Goal: Task Accomplishment & Management: Complete application form

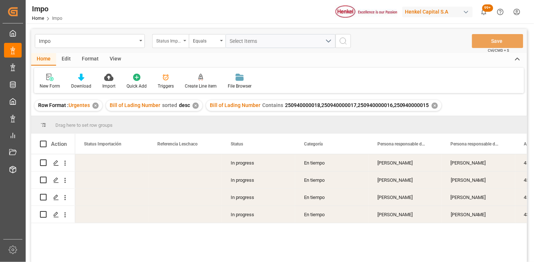
click at [166, 45] on div "Status Importación" at bounding box center [170, 41] width 37 height 14
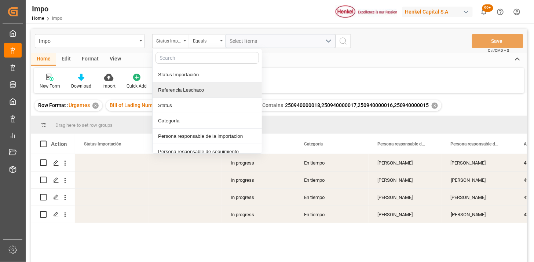
click at [188, 89] on div "Referencia Leschaco" at bounding box center [206, 89] width 109 height 15
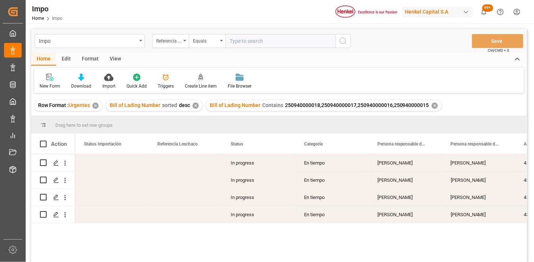
click at [231, 49] on div "Impo Referencia Leschaco Equals Save Ctrl/CMD + S" at bounding box center [279, 41] width 496 height 24
click at [257, 34] on input "text" at bounding box center [280, 41] width 110 height 14
paste input "251015080007"
type input "251015080007"
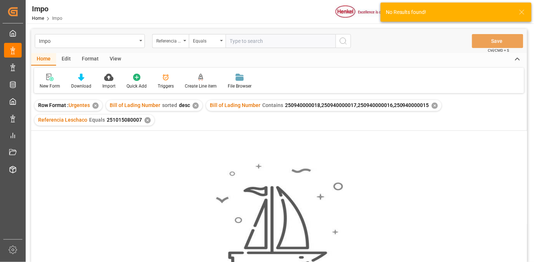
click at [196, 106] on div "✕" at bounding box center [195, 106] width 6 height 6
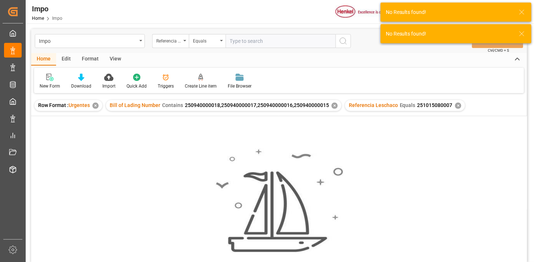
click at [332, 107] on div "✕" at bounding box center [334, 106] width 6 height 6
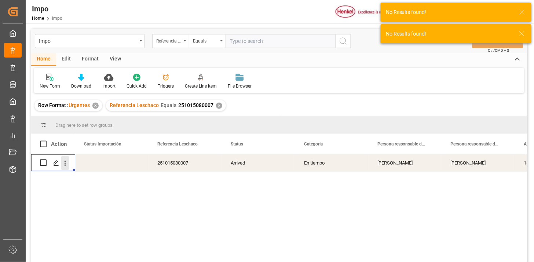
click at [66, 162] on icon "open menu" at bounding box center [65, 163] width 8 height 8
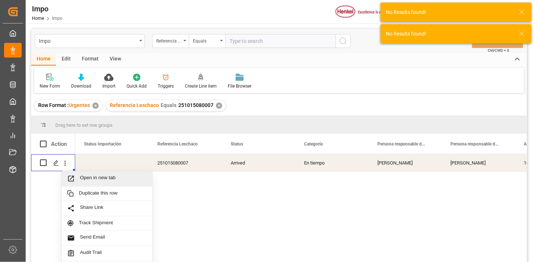
drag, startPoint x: 88, startPoint y: 177, endPoint x: 92, endPoint y: 179, distance: 3.9
click at [90, 178] on span "Open in new tab" at bounding box center [113, 179] width 67 height 8
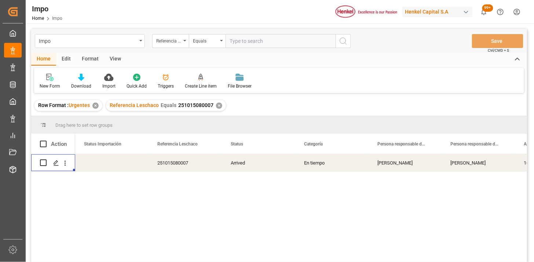
click at [115, 59] on div "View" at bounding box center [115, 59] width 22 height 12
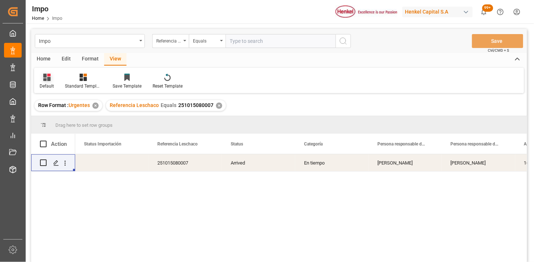
click at [37, 84] on div "Default" at bounding box center [46, 81] width 25 height 16
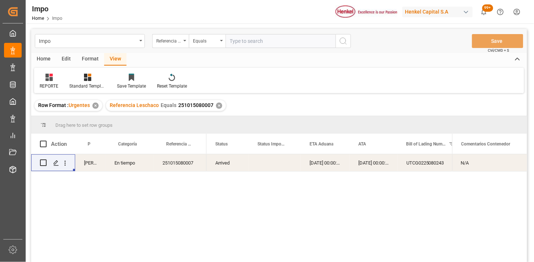
click at [259, 44] on input "text" at bounding box center [280, 41] width 110 height 14
paste input "251015080072"
type input "251015080072"
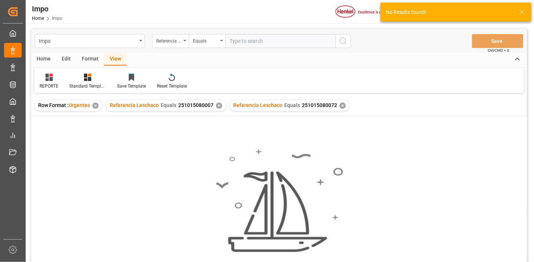
click at [217, 104] on div "✕" at bounding box center [219, 106] width 6 height 6
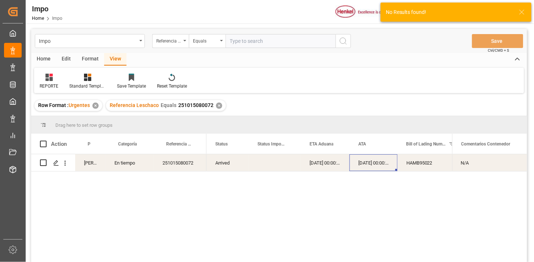
click at [364, 162] on div "04-10-2025 00:00:00" at bounding box center [373, 162] width 48 height 17
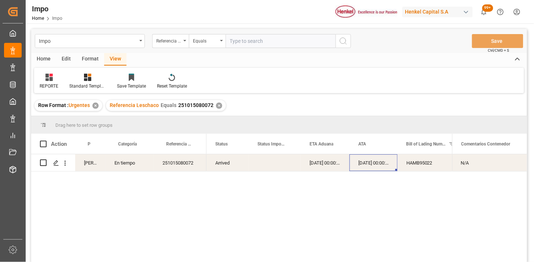
click at [315, 40] on input "text" at bounding box center [280, 41] width 110 height 14
paste input "250906900477"
type input "250906900477"
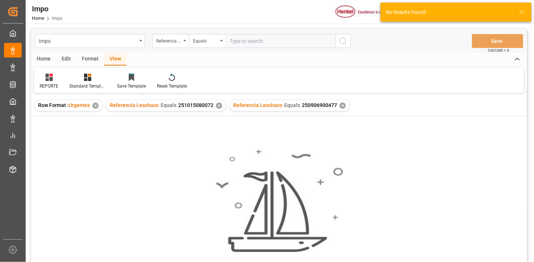
click at [218, 106] on div "✕" at bounding box center [219, 106] width 6 height 6
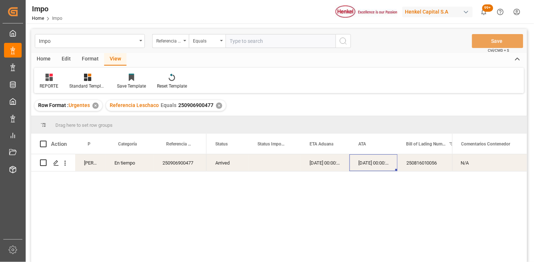
click at [357, 167] on div "02-10-2025 00:00:00" at bounding box center [373, 162] width 48 height 17
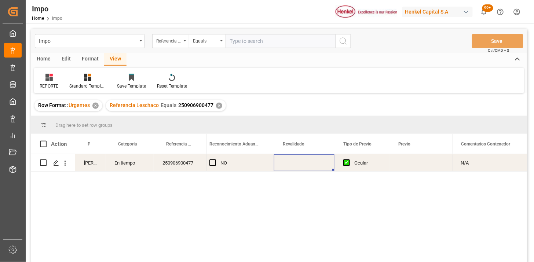
click at [303, 159] on div "Press SPACE to select this row." at bounding box center [304, 162] width 60 height 17
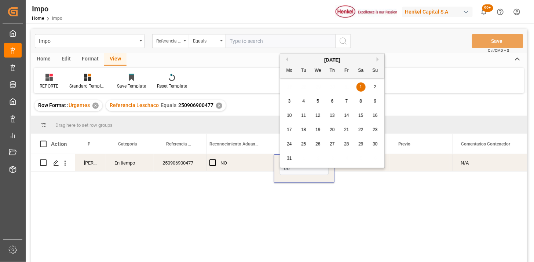
type input "[DATE]"
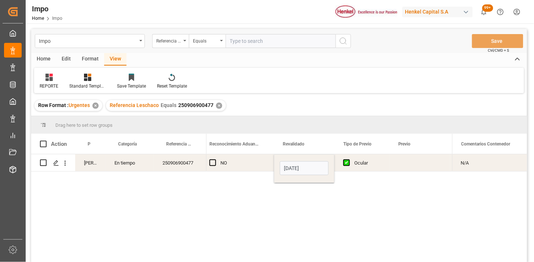
click at [401, 160] on div "Press SPACE to select this row." at bounding box center [419, 162] width 60 height 17
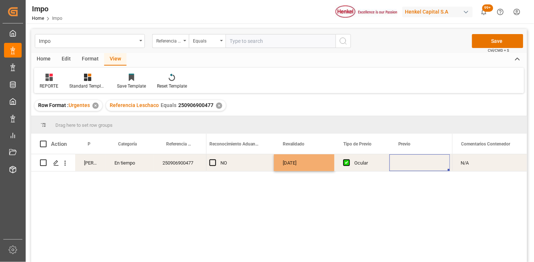
click at [401, 160] on div "Press SPACE to select this row." at bounding box center [419, 162] width 60 height 17
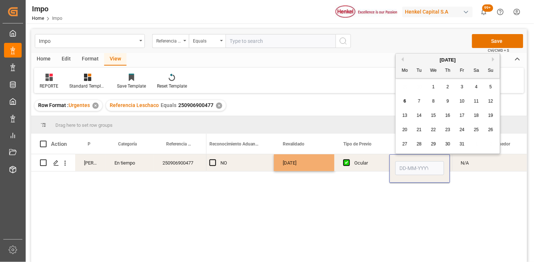
click at [401, 160] on div "Press SPACE to select this row." at bounding box center [419, 168] width 49 height 17
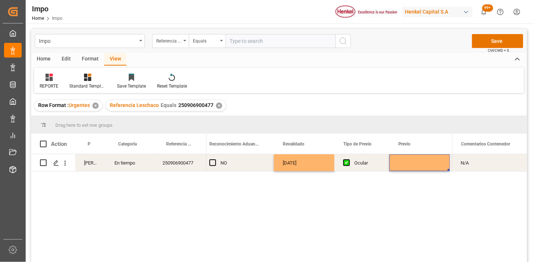
click at [404, 162] on div "Press SPACE to select this row." at bounding box center [419, 162] width 60 height 17
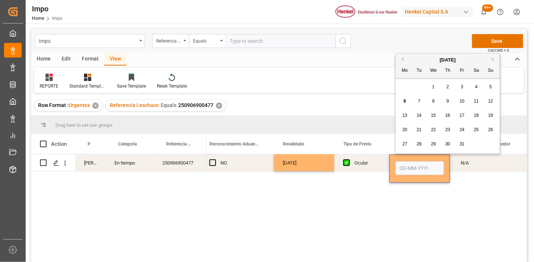
click at [405, 165] on input "Press SPACE to select this row." at bounding box center [419, 168] width 49 height 14
type input "07-10-2025"
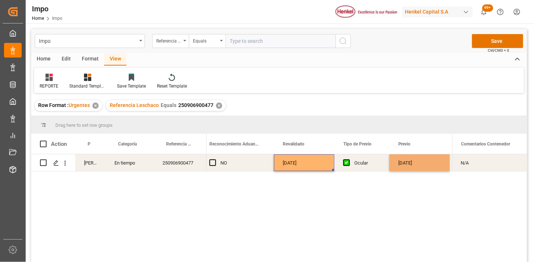
click at [301, 162] on div "[DATE]" at bounding box center [304, 162] width 60 height 17
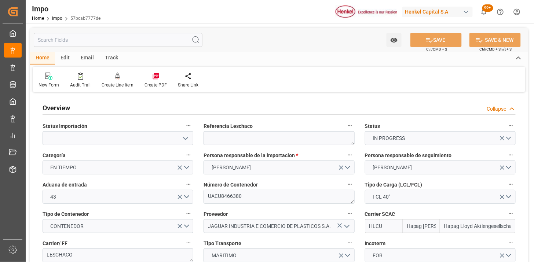
type input "Hapag Lloyd"
type input "Hapag Lloyd Aktiengesellschaft"
type input "1"
type input "32.904"
type input "20"
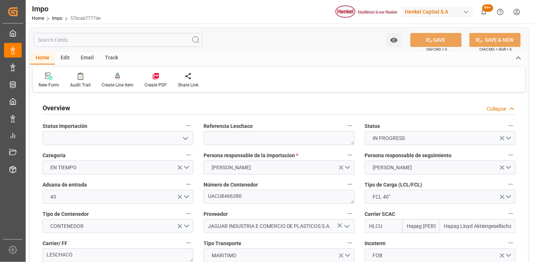
type input "30-09-2025"
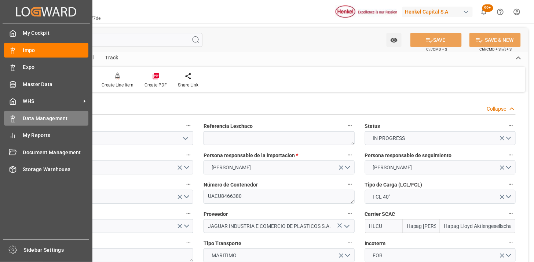
click at [21, 114] on div "Data Management Data Management" at bounding box center [46, 118] width 84 height 14
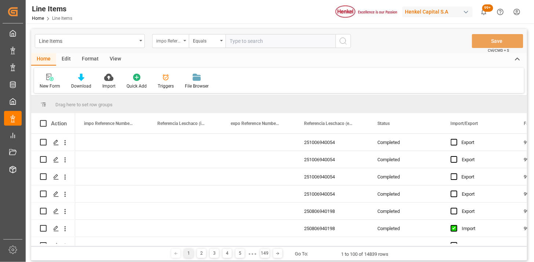
click at [164, 42] on div "impo Reference Number WF" at bounding box center [168, 40] width 25 height 8
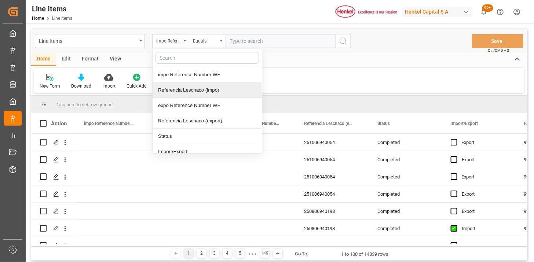
click at [196, 91] on div "Referencia Leschaco (impo)" at bounding box center [206, 89] width 109 height 15
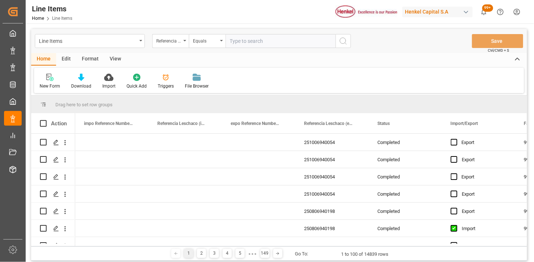
click at [256, 41] on input "text" at bounding box center [280, 41] width 110 height 14
paste input "251015080007"
type input "251015080007"
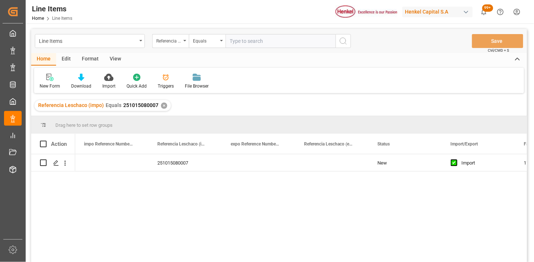
click at [118, 56] on div "View" at bounding box center [115, 59] width 22 height 12
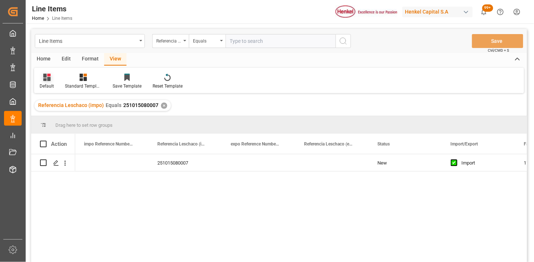
drag, startPoint x: 45, startPoint y: 82, endPoint x: 48, endPoint y: 85, distance: 3.9
click at [45, 83] on div "Default" at bounding box center [47, 86] width 14 height 7
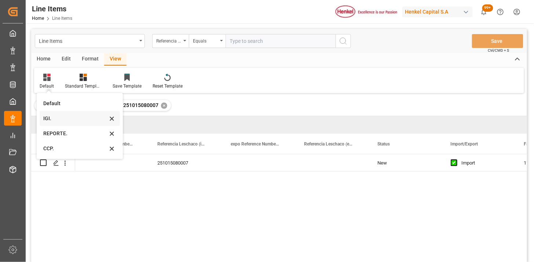
drag, startPoint x: 48, startPoint y: 85, endPoint x: 62, endPoint y: 117, distance: 35.4
click at [62, 117] on div "IGI." at bounding box center [75, 119] width 64 height 8
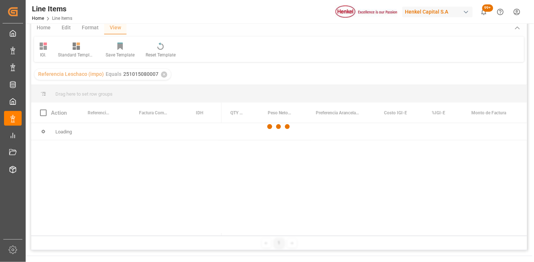
scroll to position [41, 0]
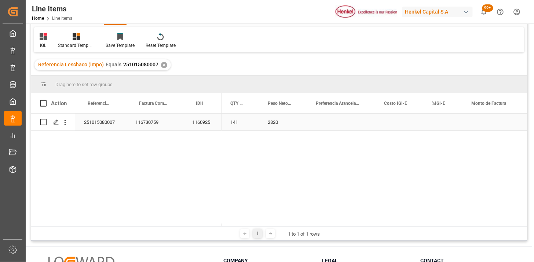
click at [433, 124] on div "Press SPACE to select this row." at bounding box center [443, 122] width 40 height 17
drag, startPoint x: 433, startPoint y: 124, endPoint x: 446, endPoint y: 123, distance: 12.9
click at [434, 123] on input "Press SPACE to select this row." at bounding box center [443, 127] width 28 height 14
type input "3"
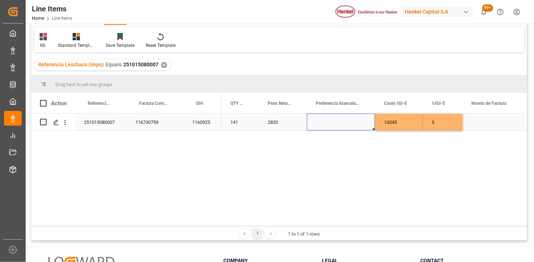
click at [336, 120] on div "Press SPACE to select this row." at bounding box center [341, 122] width 68 height 17
click at [337, 120] on div "Press SPACE to select this row." at bounding box center [341, 122] width 68 height 17
click at [356, 125] on button "Select" at bounding box center [341, 127] width 56 height 14
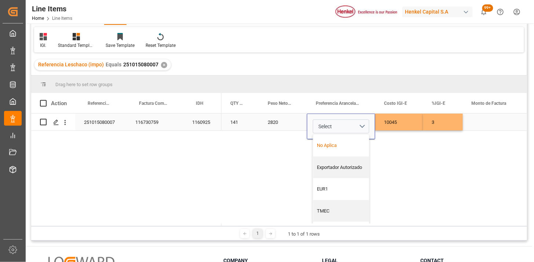
drag, startPoint x: 346, startPoint y: 142, endPoint x: 391, endPoint y: 133, distance: 45.9
click at [346, 142] on div "No Aplica" at bounding box center [341, 145] width 48 height 7
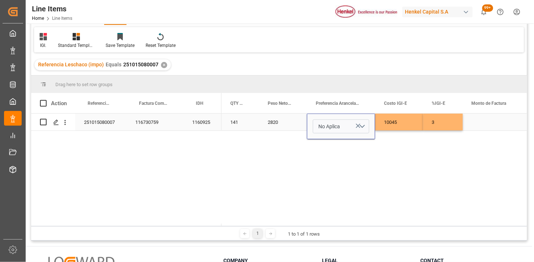
click at [395, 122] on div "10045" at bounding box center [399, 122] width 48 height 17
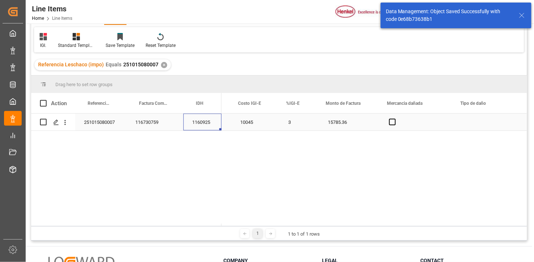
scroll to position [0, 0]
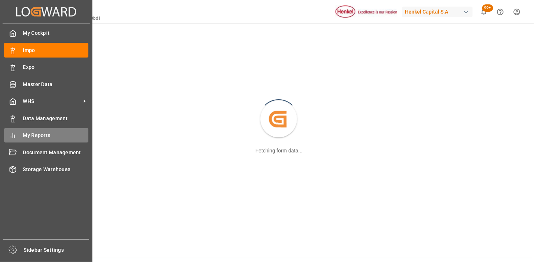
click at [36, 138] on div "My Reports My Reports" at bounding box center [46, 135] width 84 height 14
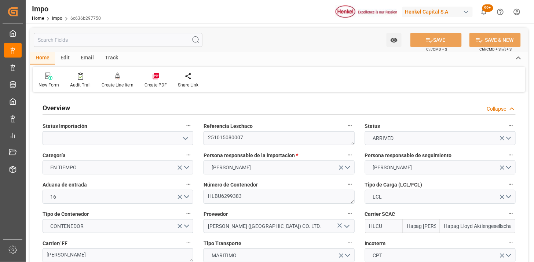
type input "Hapag [PERSON_NAME]"
type input "Hapag Lloyd Aktiengesellschaft"
type input "1"
type input "9"
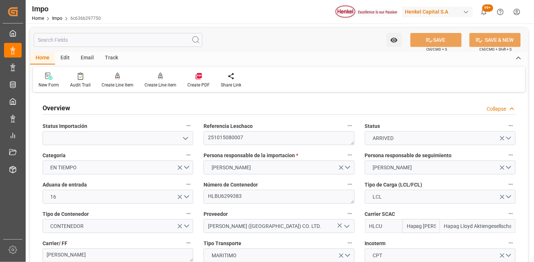
type input "[DATE]"
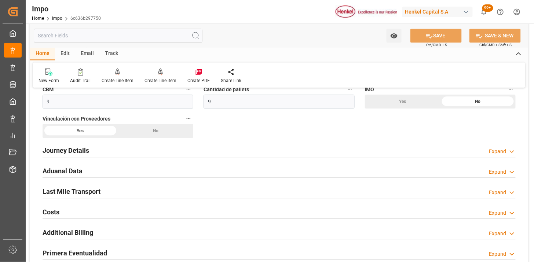
scroll to position [489, 0]
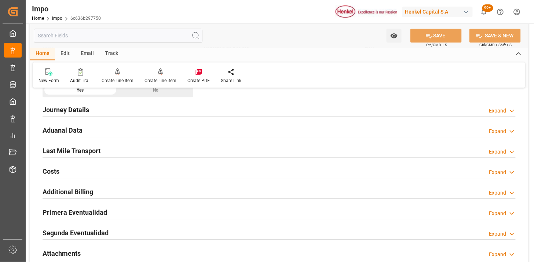
click at [142, 132] on div "Aduanal Data Expand" at bounding box center [279, 130] width 473 height 14
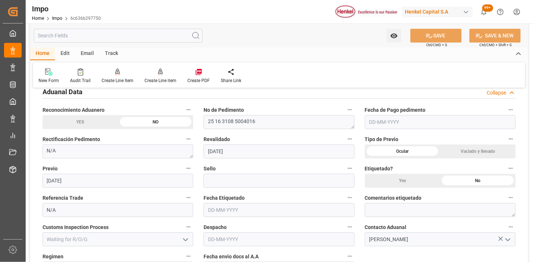
scroll to position [529, 0]
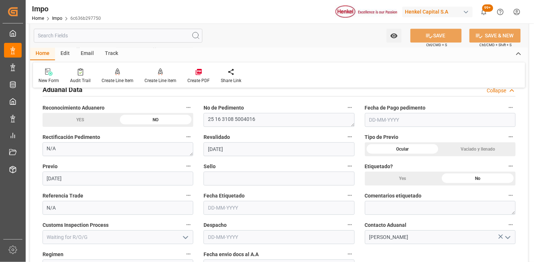
click at [383, 122] on input "text" at bounding box center [440, 120] width 151 height 14
type input "[DATE]"
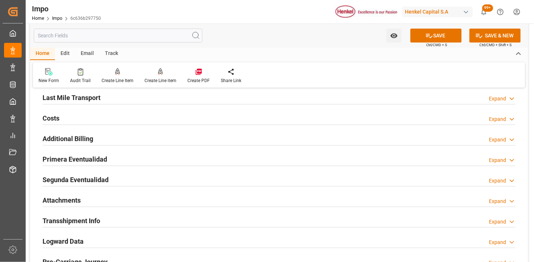
scroll to position [815, 0]
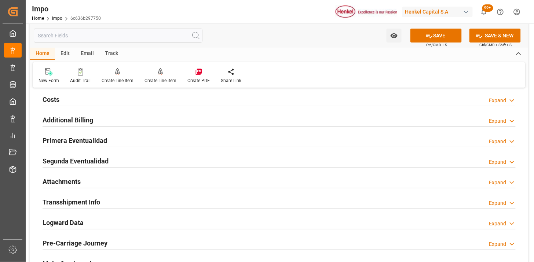
drag, startPoint x: 139, startPoint y: 142, endPoint x: 277, endPoint y: 175, distance: 142.6
click at [138, 142] on div "Primera Eventualidad Expand" at bounding box center [279, 140] width 473 height 14
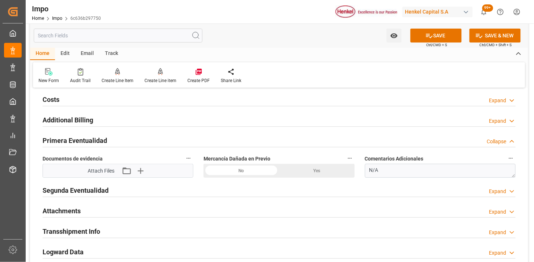
click at [259, 174] on div "No" at bounding box center [241, 171] width 76 height 14
click at [141, 176] on icon "button" at bounding box center [140, 171] width 12 height 12
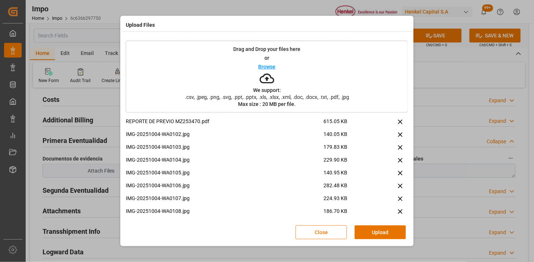
drag, startPoint x: 379, startPoint y: 224, endPoint x: 336, endPoint y: 228, distance: 43.0
click at [375, 225] on div "Close Upload" at bounding box center [267, 232] width 282 height 24
drag, startPoint x: 372, startPoint y: 229, endPoint x: 357, endPoint y: 241, distance: 19.5
click at [370, 232] on button "Upload" at bounding box center [379, 232] width 51 height 14
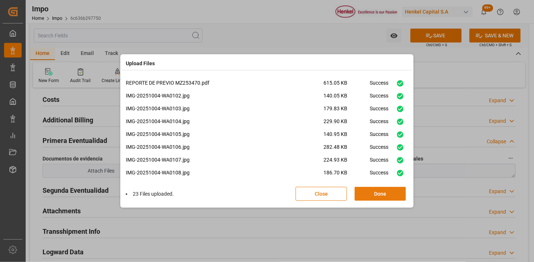
click at [373, 195] on button "Done" at bounding box center [379, 194] width 51 height 14
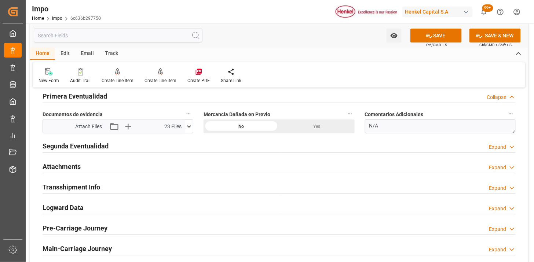
scroll to position [896, 0]
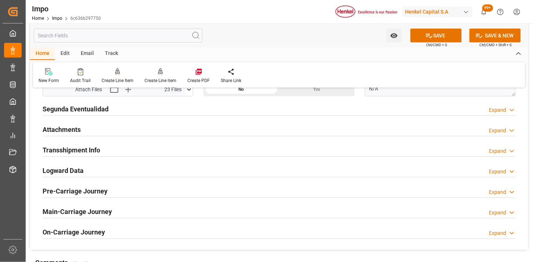
drag, startPoint x: 134, startPoint y: 127, endPoint x: 156, endPoint y: 166, distance: 44.3
click at [134, 127] on div "Attachments Expand" at bounding box center [279, 129] width 473 height 14
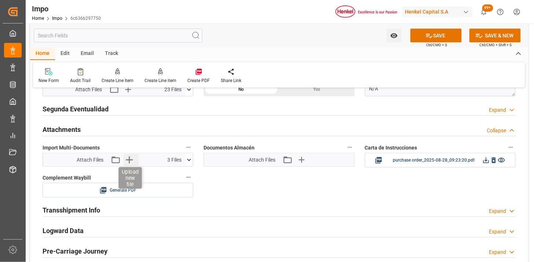
click at [132, 163] on icon "button" at bounding box center [129, 160] width 12 height 12
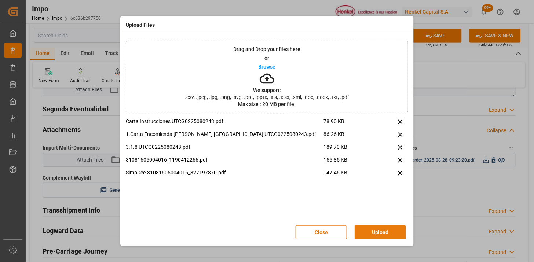
click at [365, 232] on button "Upload" at bounding box center [379, 232] width 51 height 14
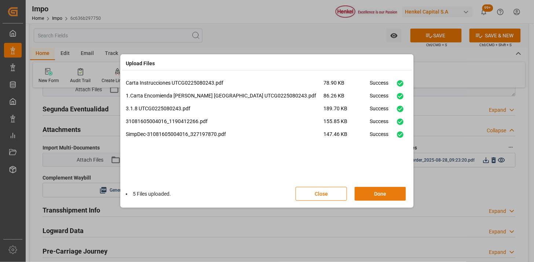
click at [383, 198] on button "Done" at bounding box center [379, 194] width 51 height 14
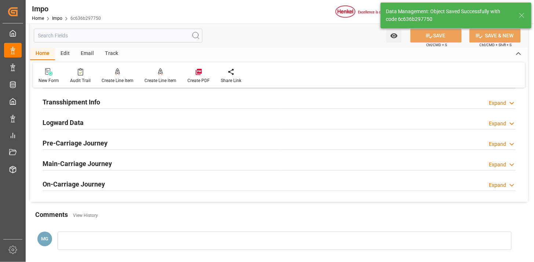
scroll to position [642, 0]
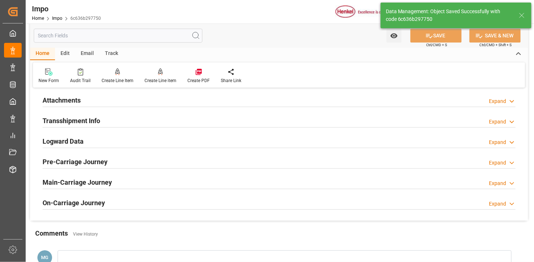
click at [82, 104] on div "Attachments Expand" at bounding box center [279, 100] width 473 height 14
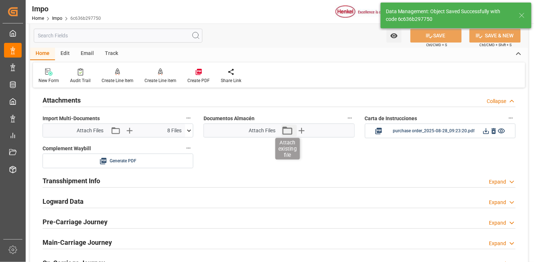
click at [290, 133] on icon "button" at bounding box center [287, 131] width 12 height 12
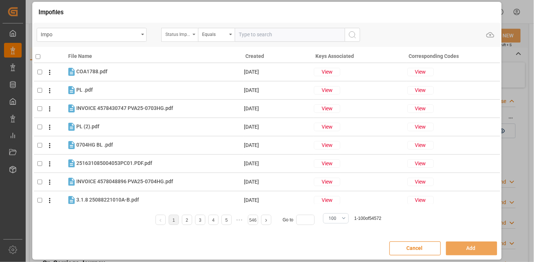
click at [187, 37] on div "Status Importación" at bounding box center [177, 33] width 25 height 8
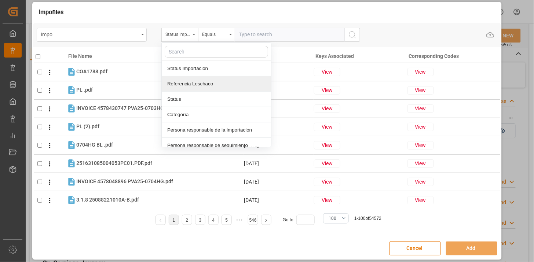
drag, startPoint x: 205, startPoint y: 87, endPoint x: 246, endPoint y: 47, distance: 57.8
click at [207, 85] on div "Referencia Leschaco" at bounding box center [216, 83] width 109 height 15
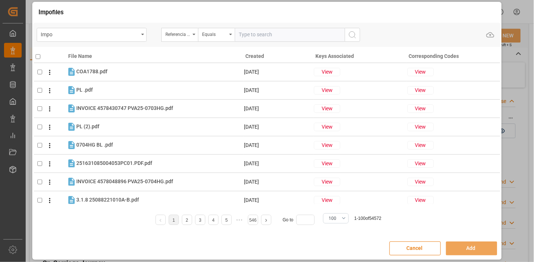
click at [255, 36] on input "text" at bounding box center [290, 35] width 110 height 14
paste input "251015080007"
type input "251015080007"
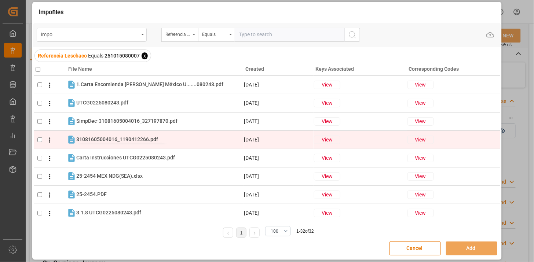
click at [148, 137] on span "31081605004016_1190412266.pdf" at bounding box center [117, 139] width 82 height 6
checkbox input "true"
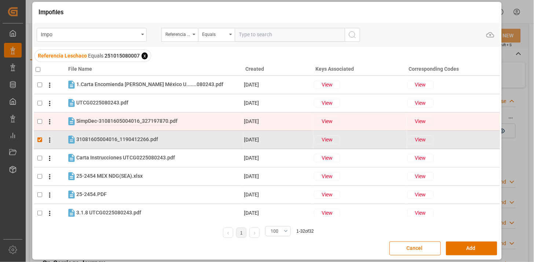
click at [147, 122] on span "SimpDec-31081605004016_327197870.pdf" at bounding box center [126, 121] width 101 height 6
checkbox input "true"
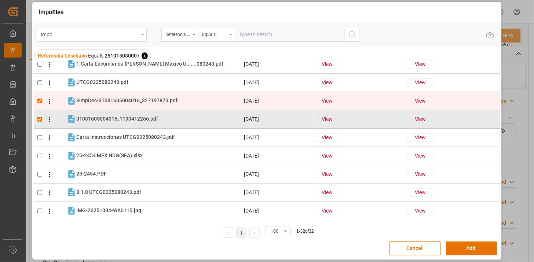
scroll to position [41, 0]
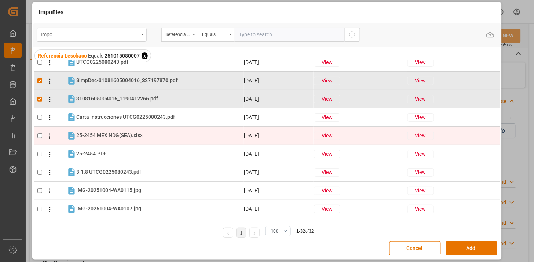
click at [151, 136] on div "25-2454 MEX NDG(SEA).xlsx 25-2454 MEX NDG(SEA).xlsx" at bounding box center [159, 136] width 167 height 10
checkbox input "true"
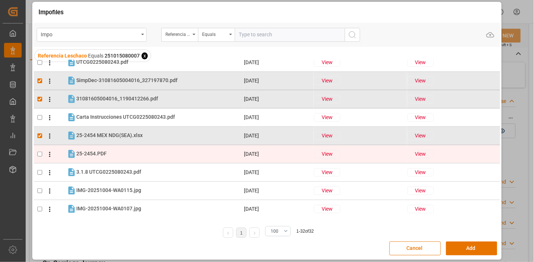
click at [153, 152] on div "25-2454.PDF 25-2454.PDF" at bounding box center [159, 154] width 167 height 10
checkbox input "true"
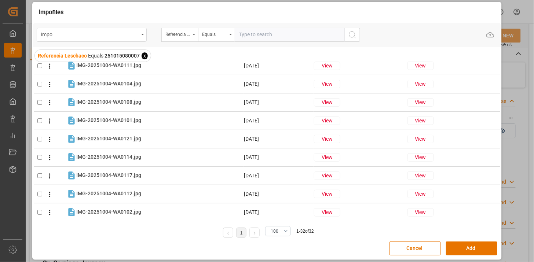
scroll to position [445, 0]
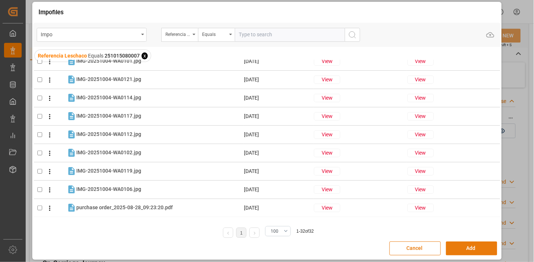
click at [463, 250] on button "Add" at bounding box center [471, 249] width 51 height 14
